Goal: Task Accomplishment & Management: Manage account settings

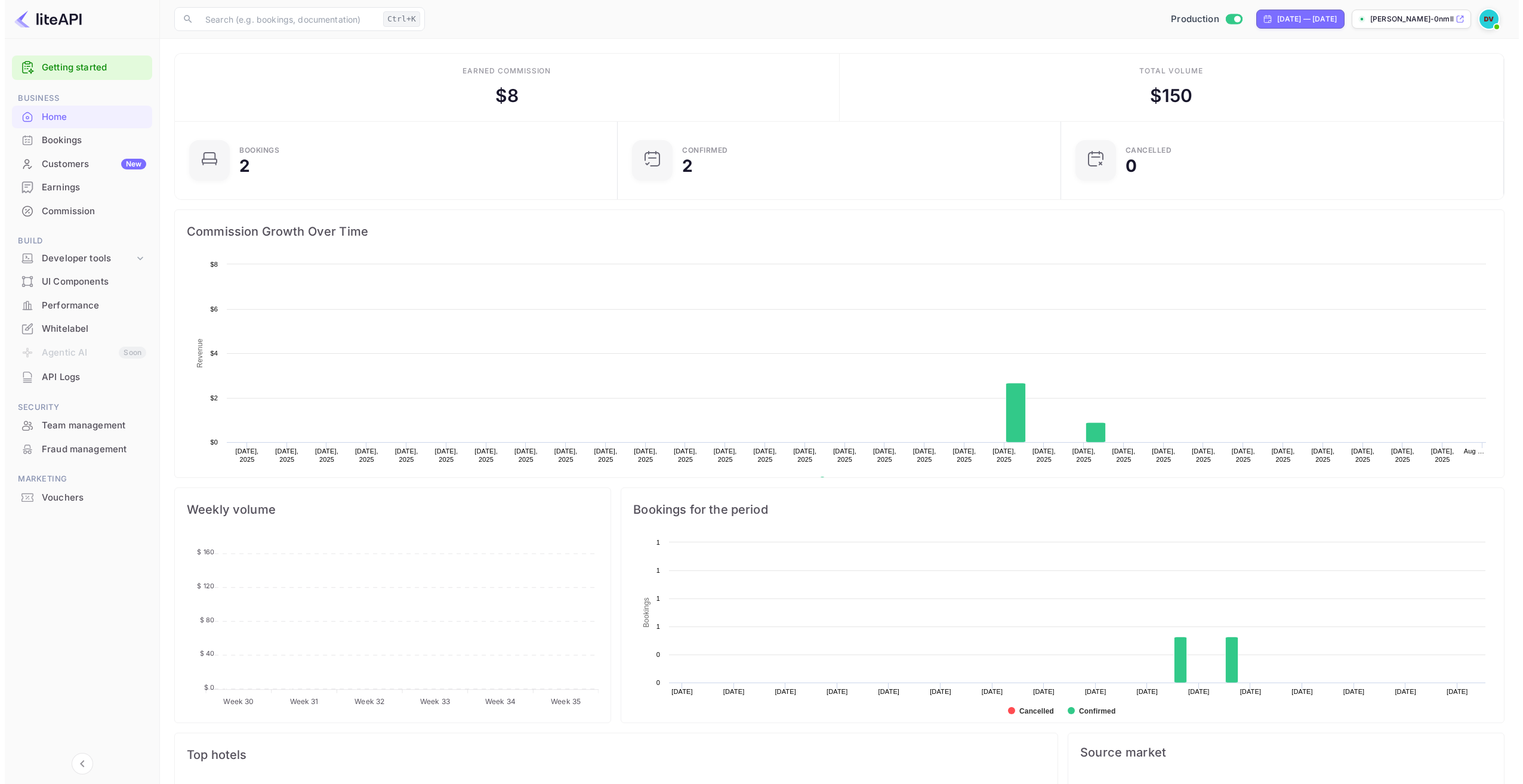
scroll to position [185, 427]
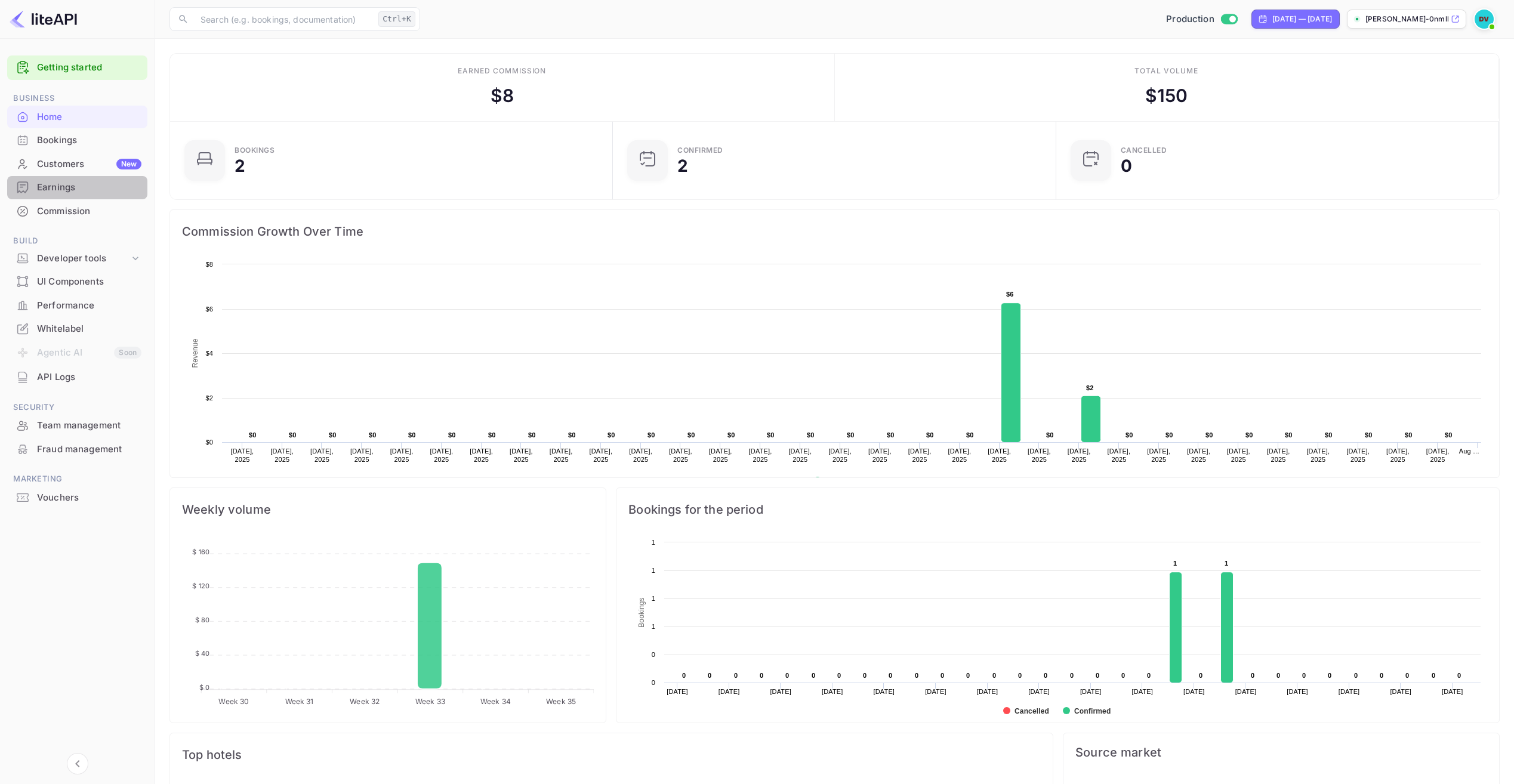
click at [57, 190] on div "Earnings" at bounding box center [89, 188] width 104 height 14
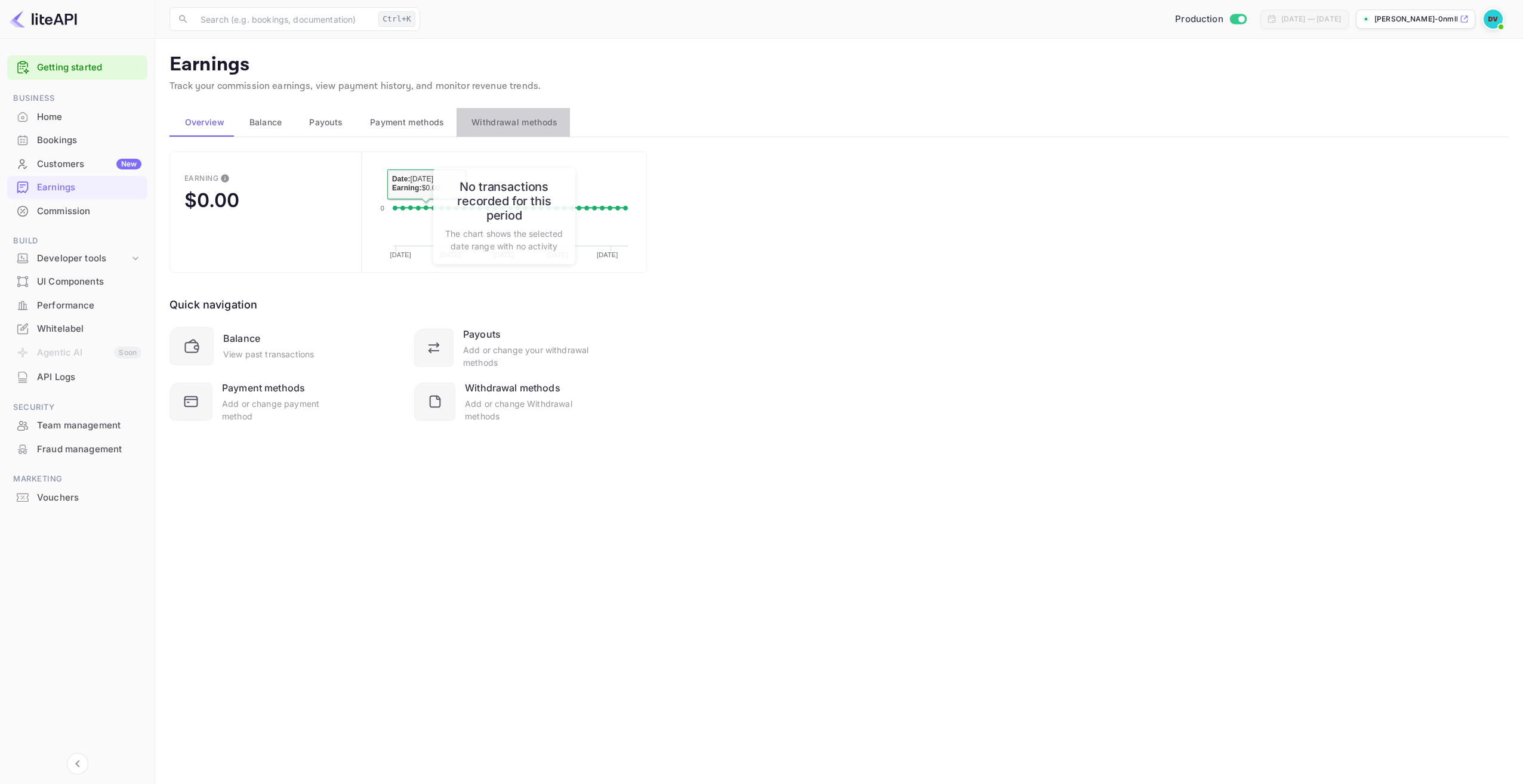
click at [494, 124] on span "Withdrawal methods" at bounding box center [514, 122] width 86 height 15
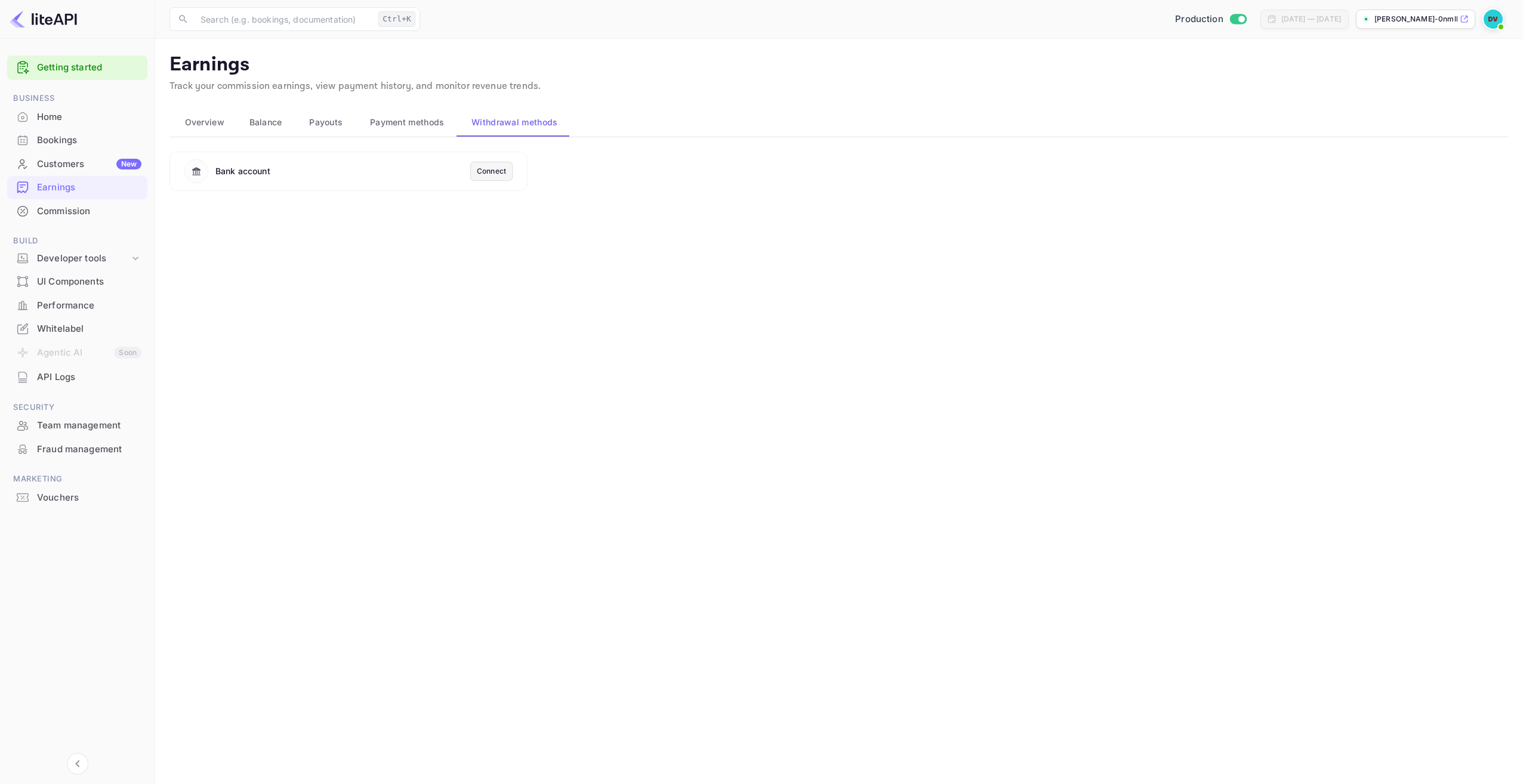
click at [498, 172] on div "Connect" at bounding box center [492, 171] width 29 height 11
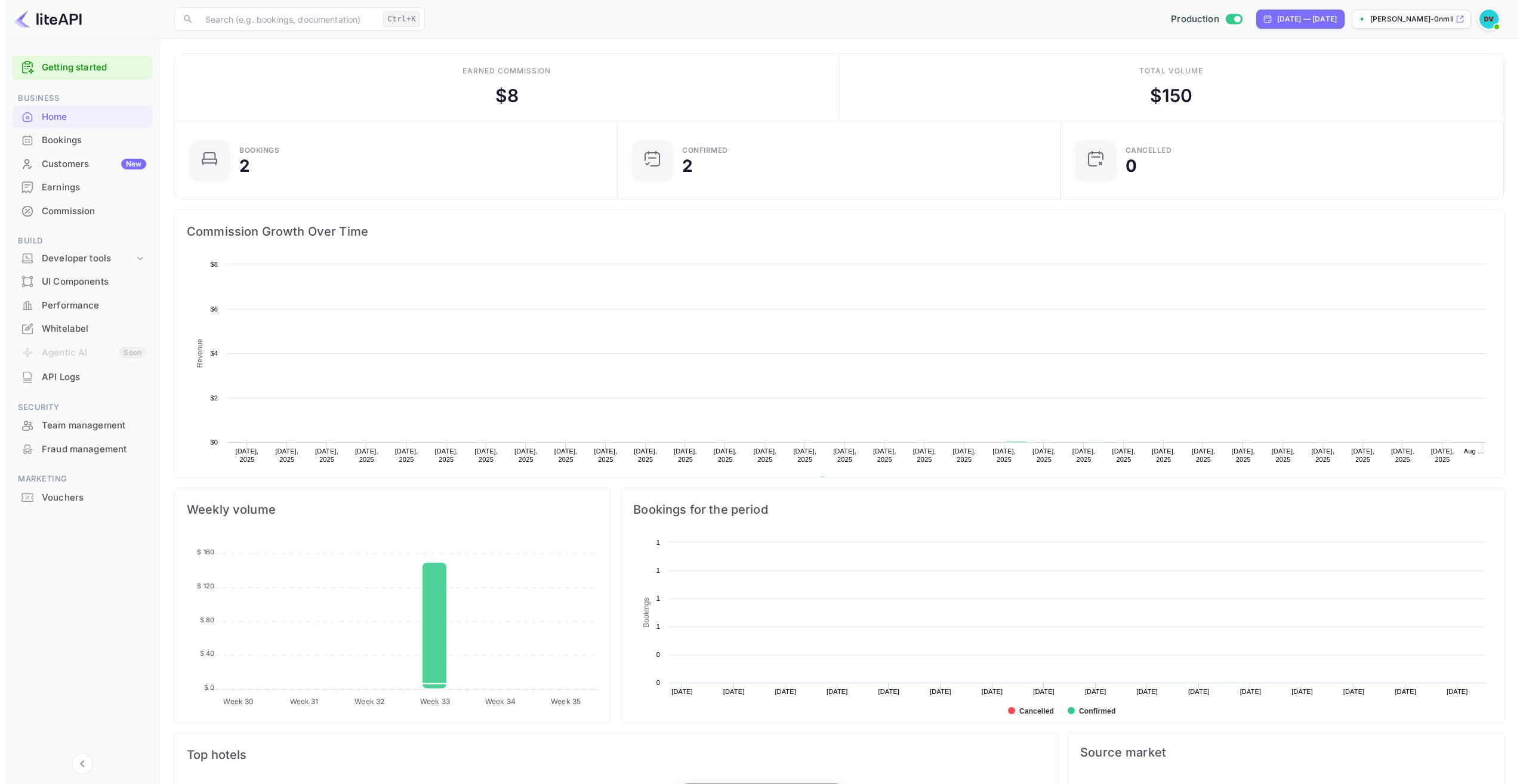
scroll to position [185, 427]
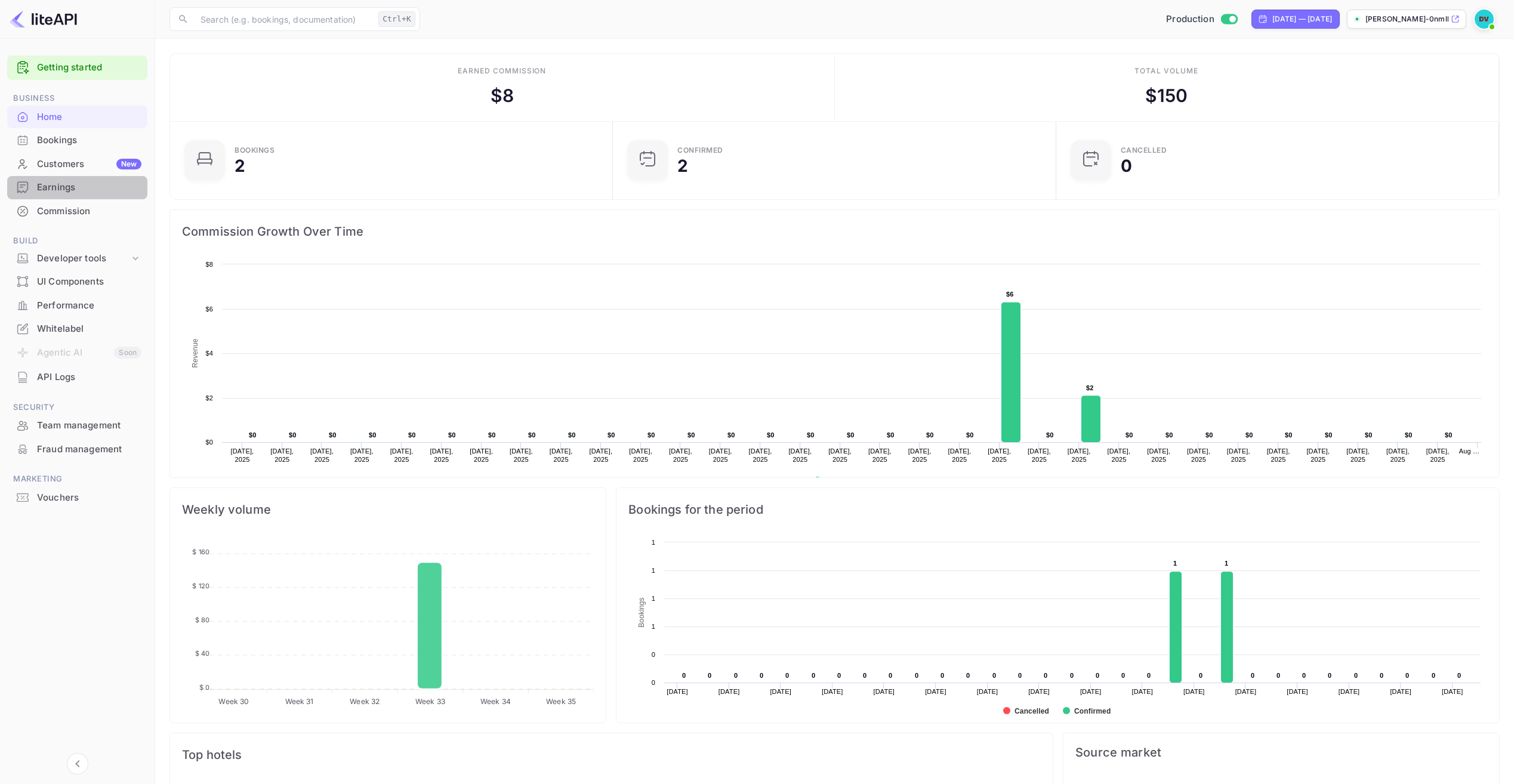
click at [55, 192] on div "Earnings" at bounding box center [89, 188] width 104 height 14
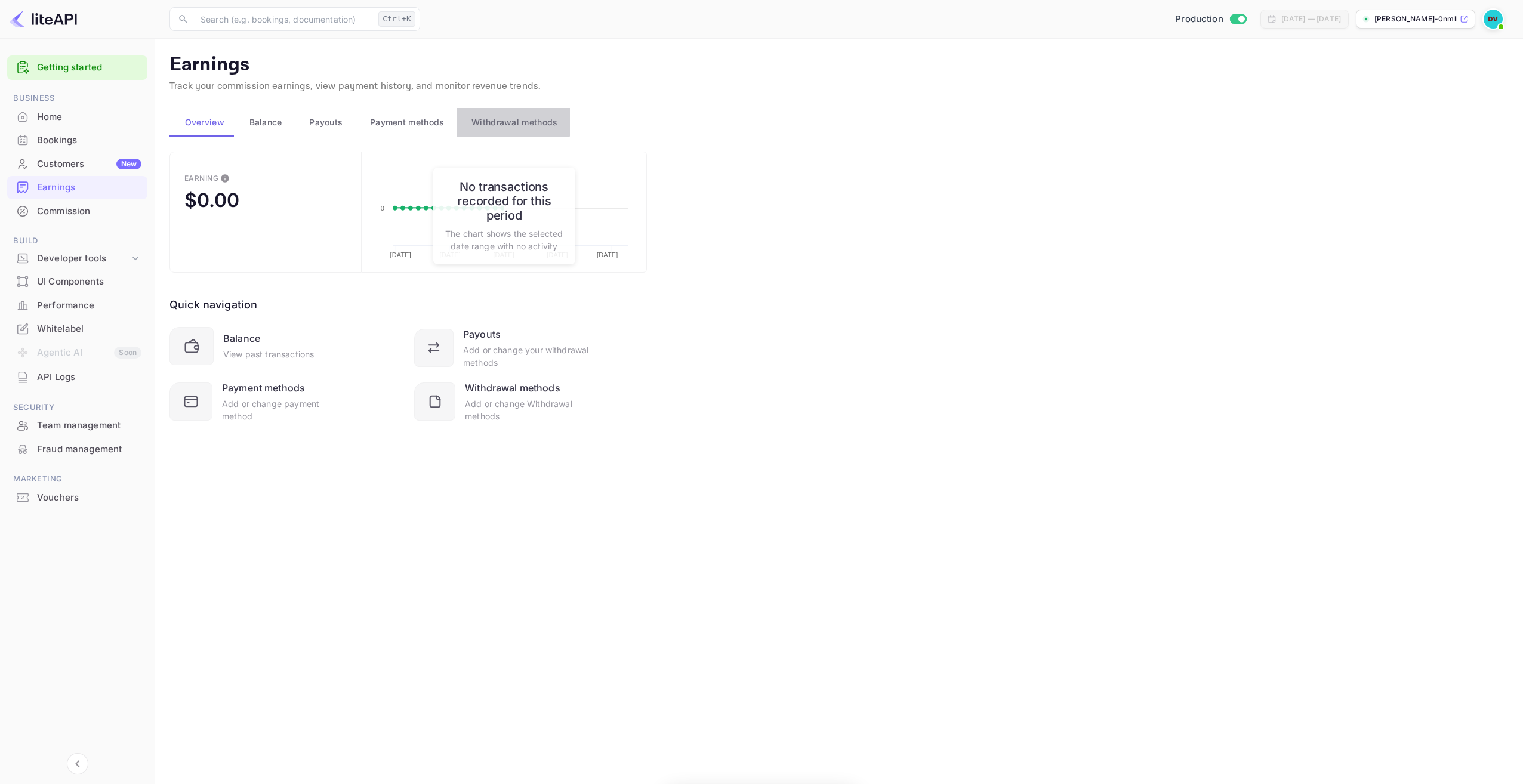
click at [508, 119] on span "Withdrawal methods" at bounding box center [514, 122] width 86 height 15
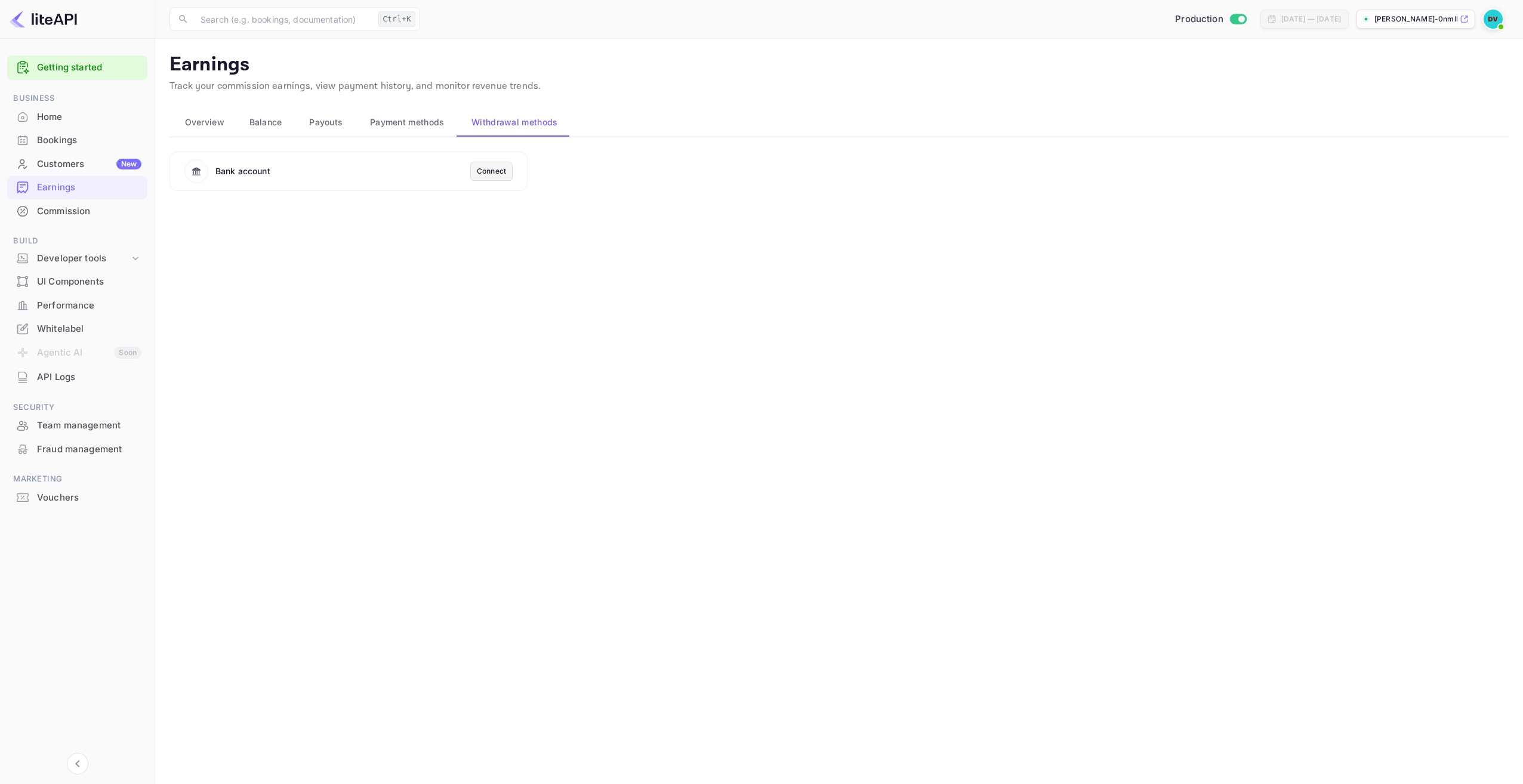
drag, startPoint x: 502, startPoint y: 160, endPoint x: 500, endPoint y: 171, distance: 11.2
click at [502, 160] on div "Bank account Connect" at bounding box center [349, 171] width 358 height 39
click at [500, 171] on div "Connect" at bounding box center [492, 171] width 29 height 11
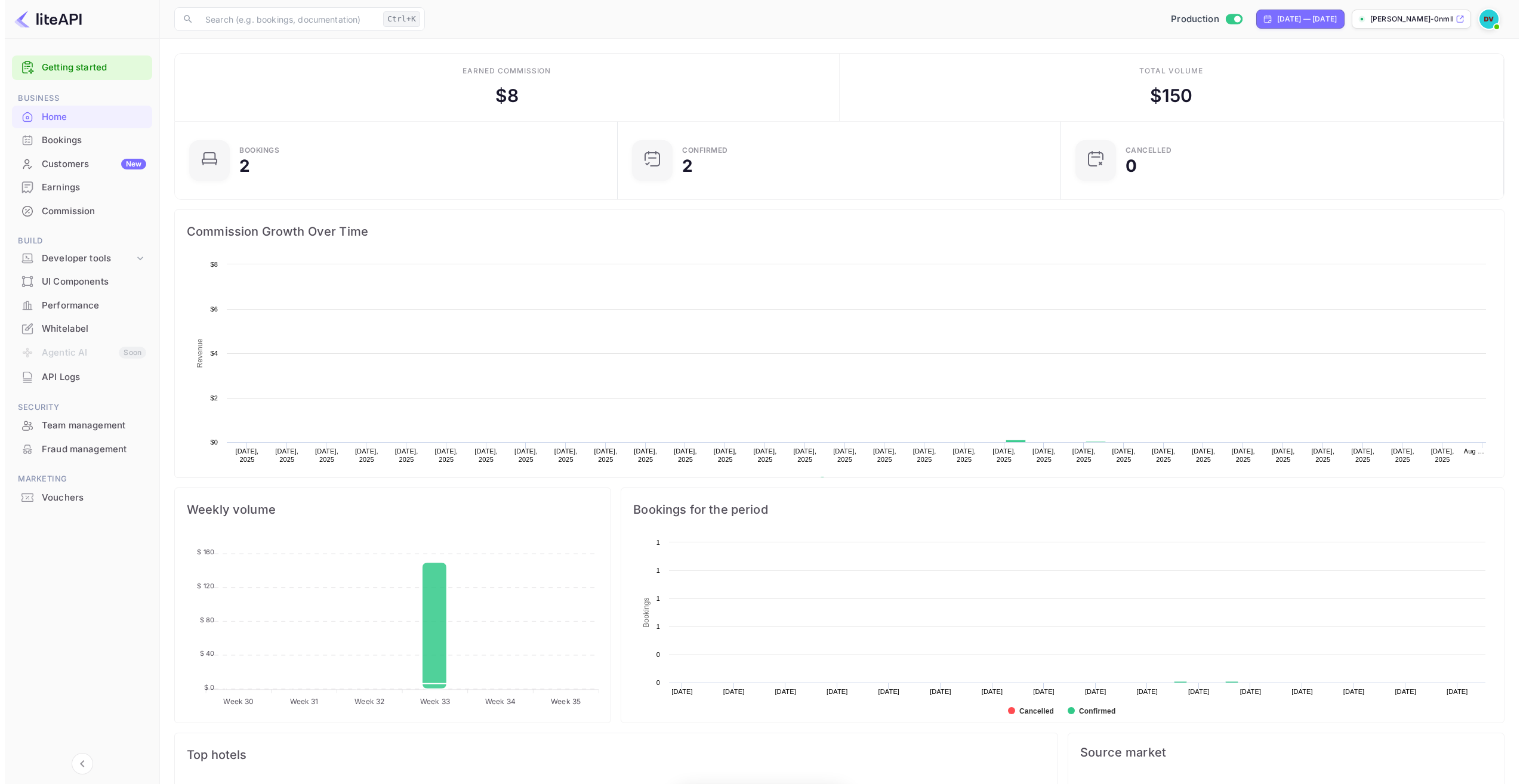
scroll to position [185, 427]
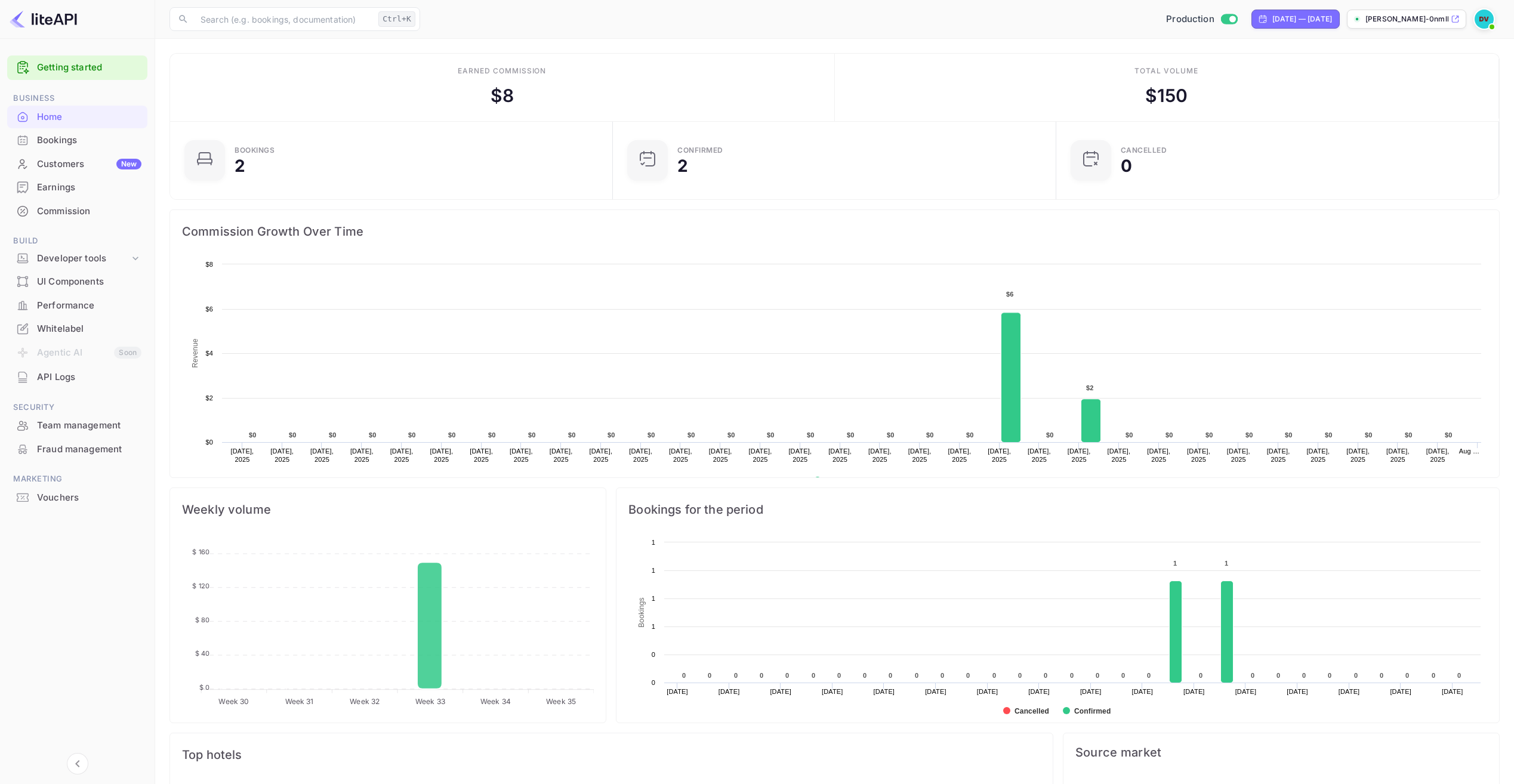
click at [57, 187] on div "Earnings" at bounding box center [89, 188] width 104 height 14
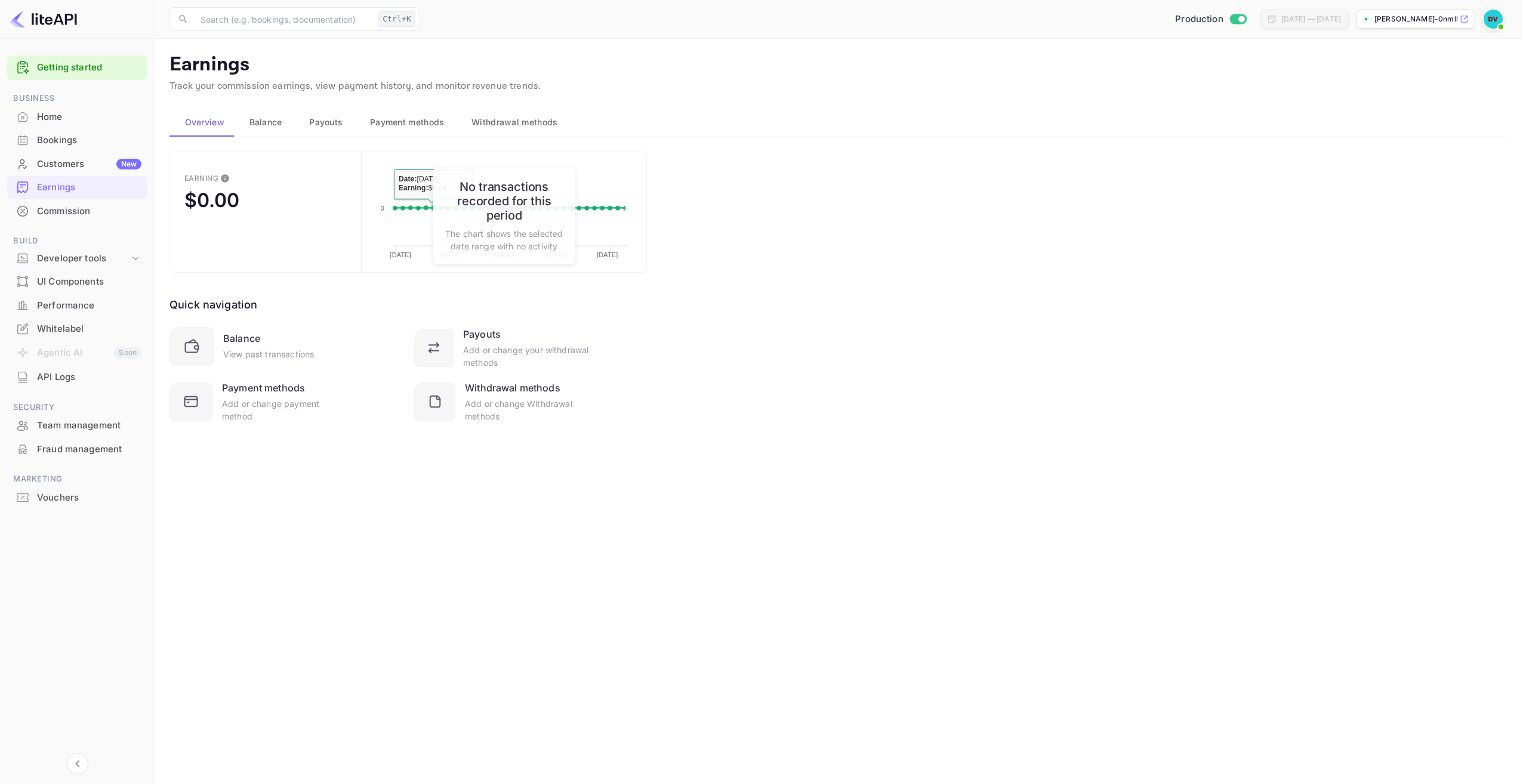
click at [487, 118] on span "Withdrawal methods" at bounding box center [514, 122] width 86 height 15
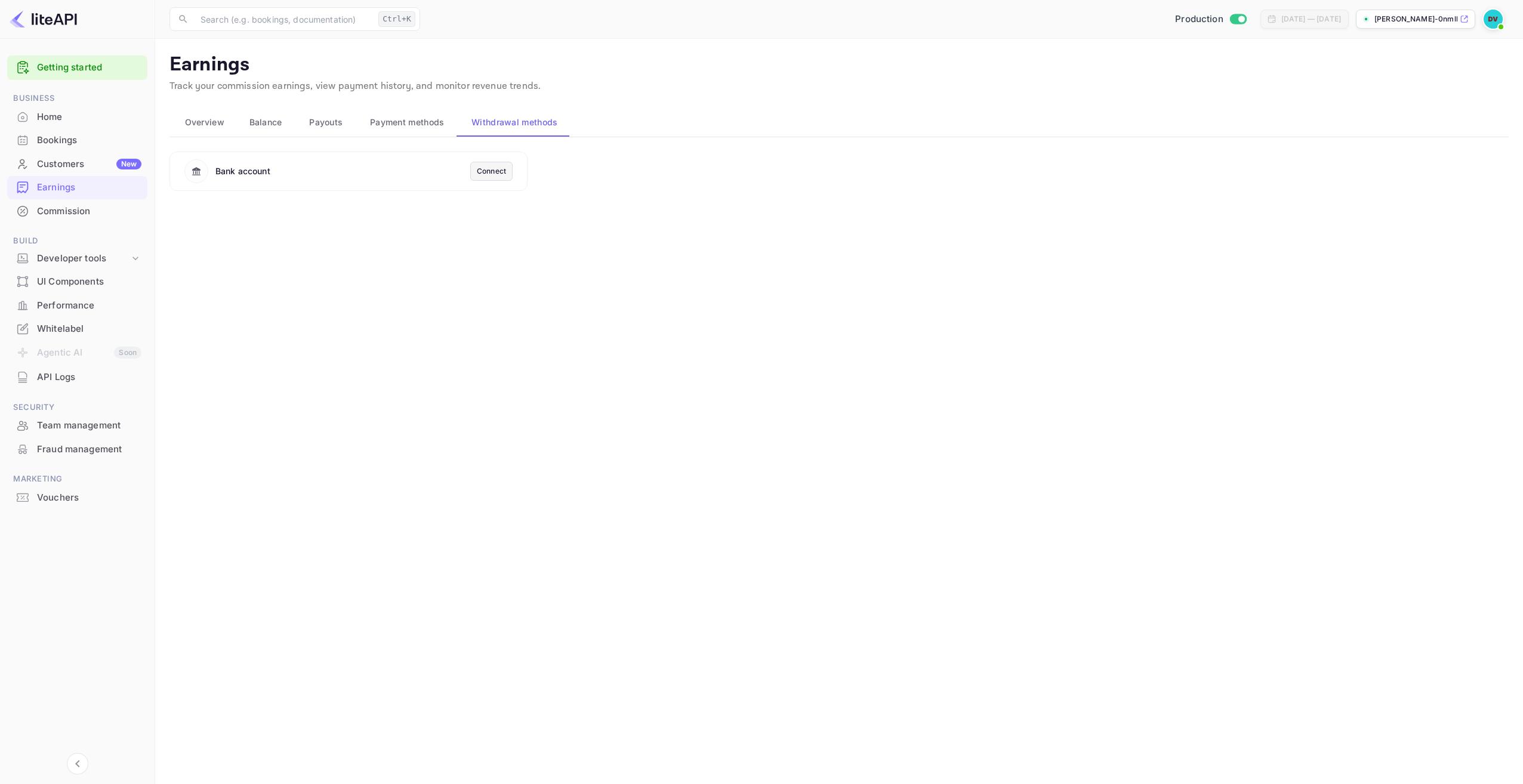
click at [479, 164] on div "Connect" at bounding box center [492, 171] width 43 height 19
click at [481, 170] on div "Connect" at bounding box center [492, 171] width 29 height 11
